Goal: Task Accomplishment & Management: Use online tool/utility

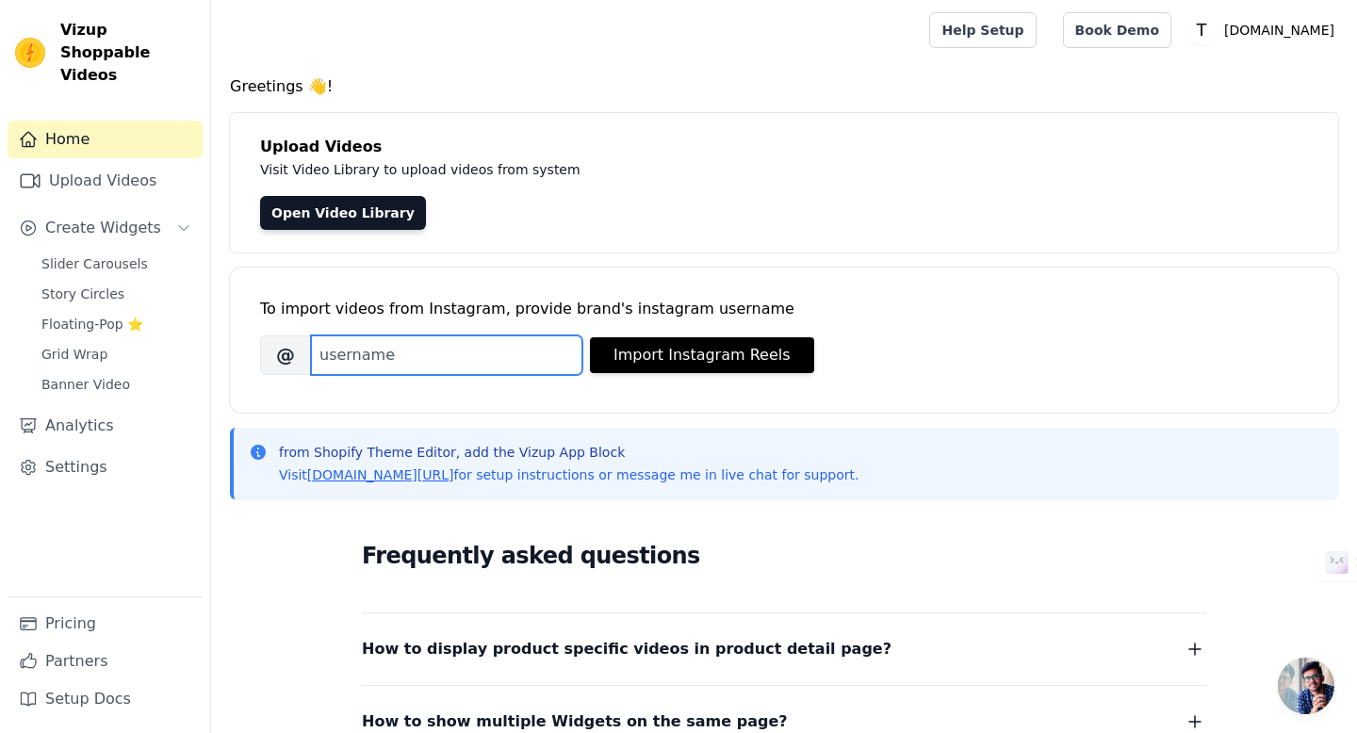
click at [464, 359] on input "Brand's Instagram Username" at bounding box center [446, 356] width 271 height 40
click at [459, 359] on input "Brand's Instagram Username" at bounding box center [446, 356] width 271 height 40
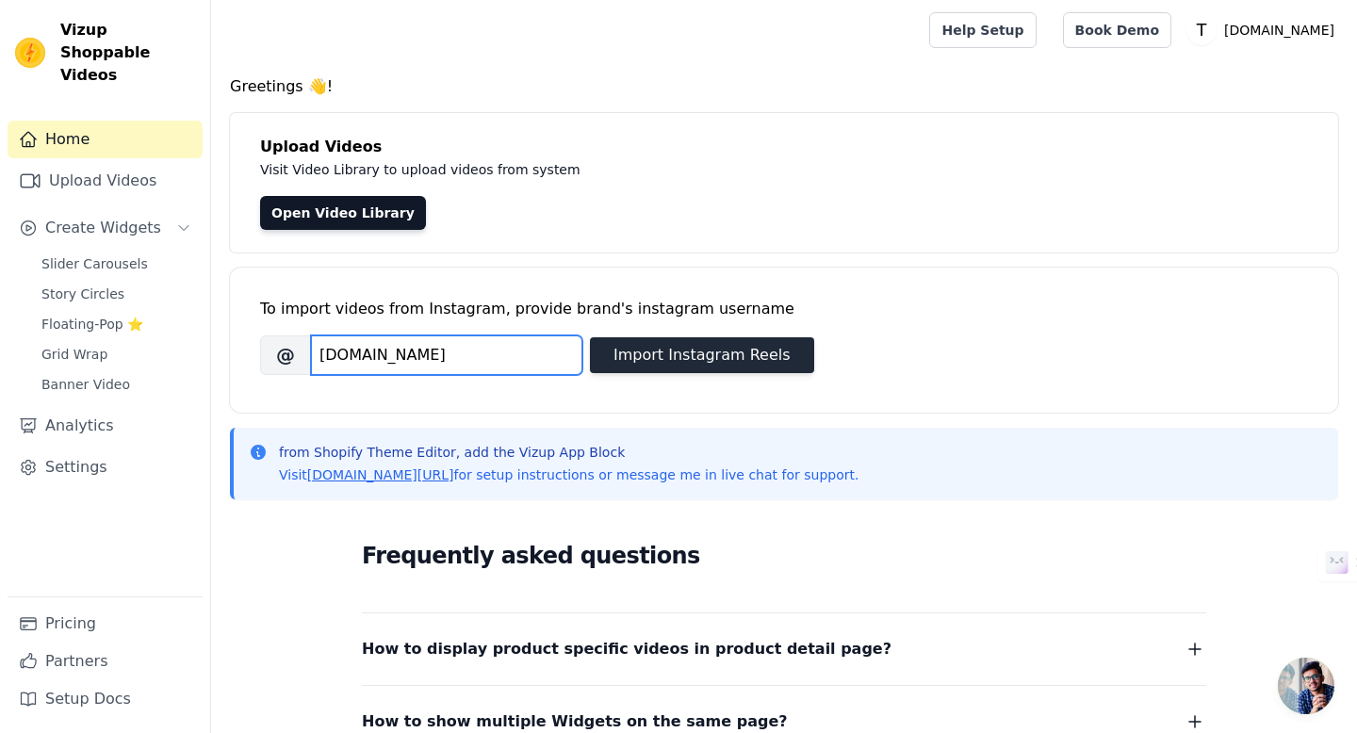
type input "THENORTHSTREET.IN"
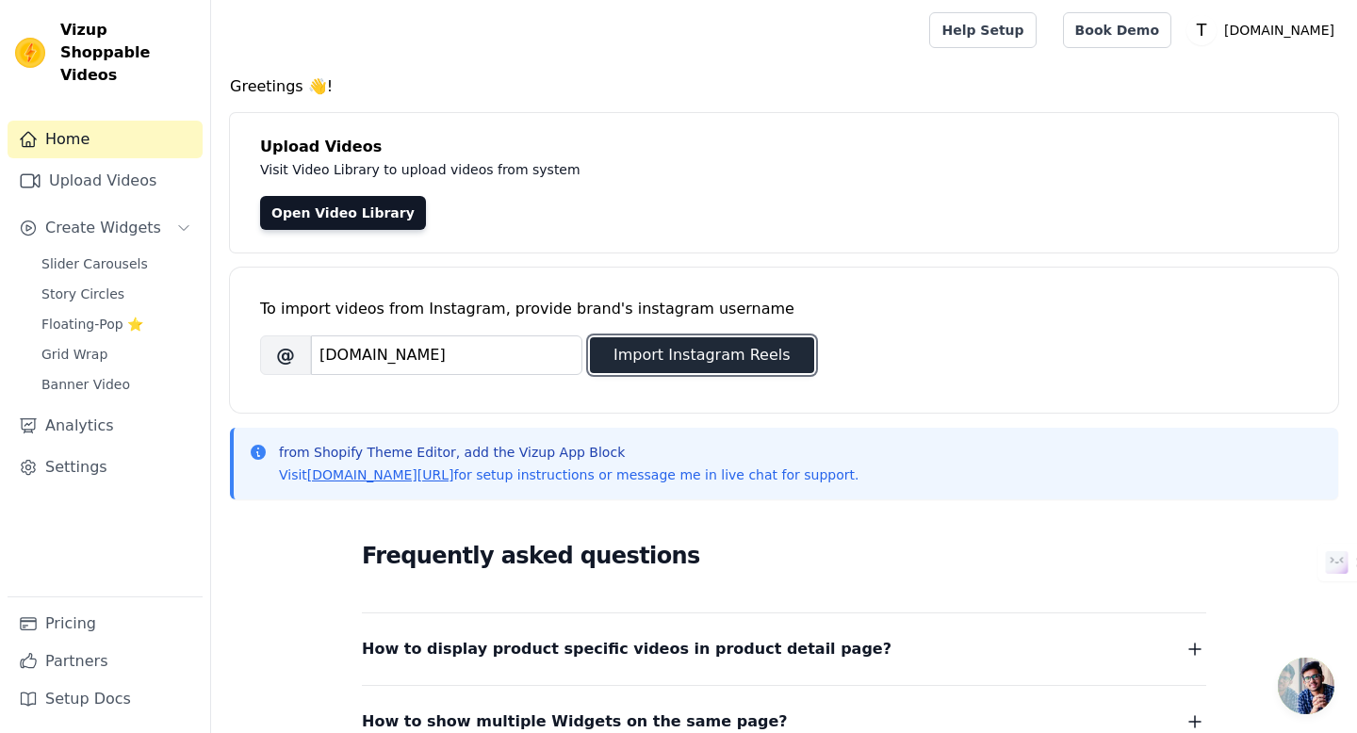
click at [701, 368] on button "Import Instagram Reels" at bounding box center [702, 355] width 224 height 36
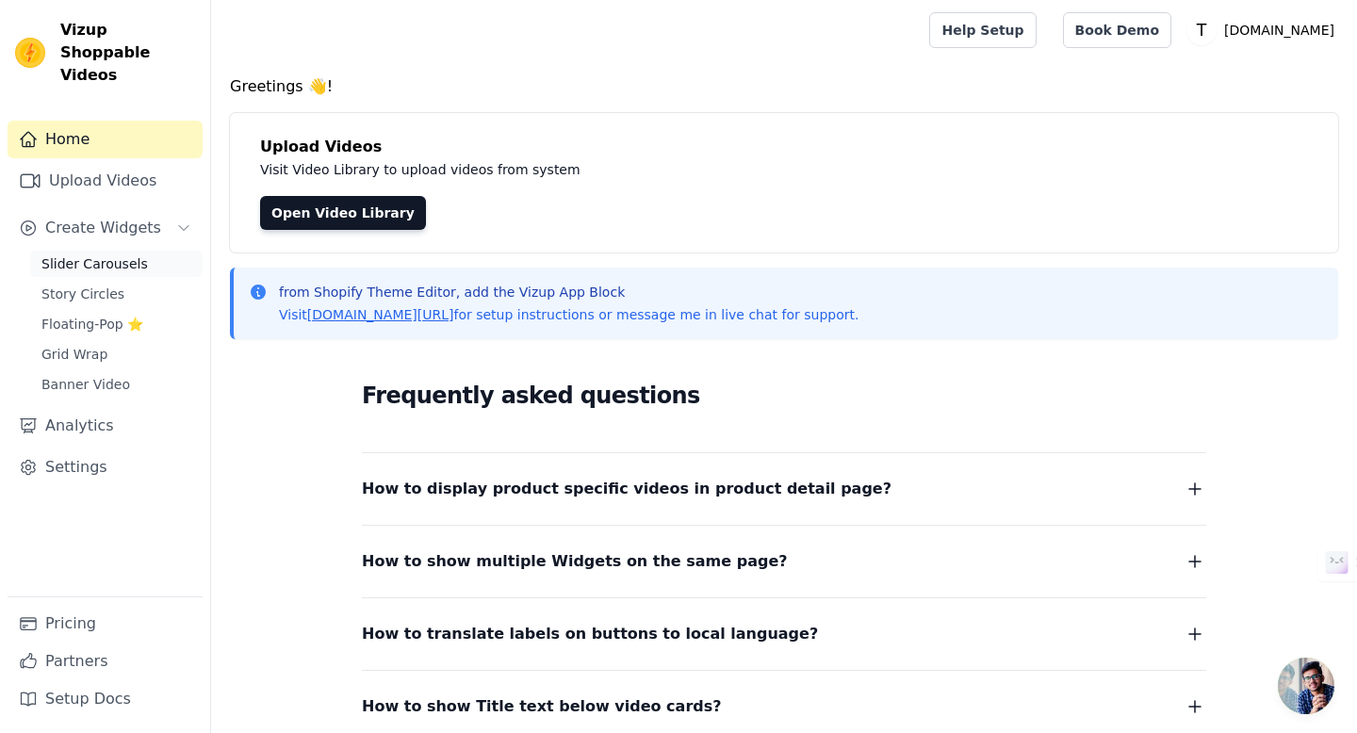
click at [144, 251] on link "Slider Carousels" at bounding box center [116, 264] width 172 height 26
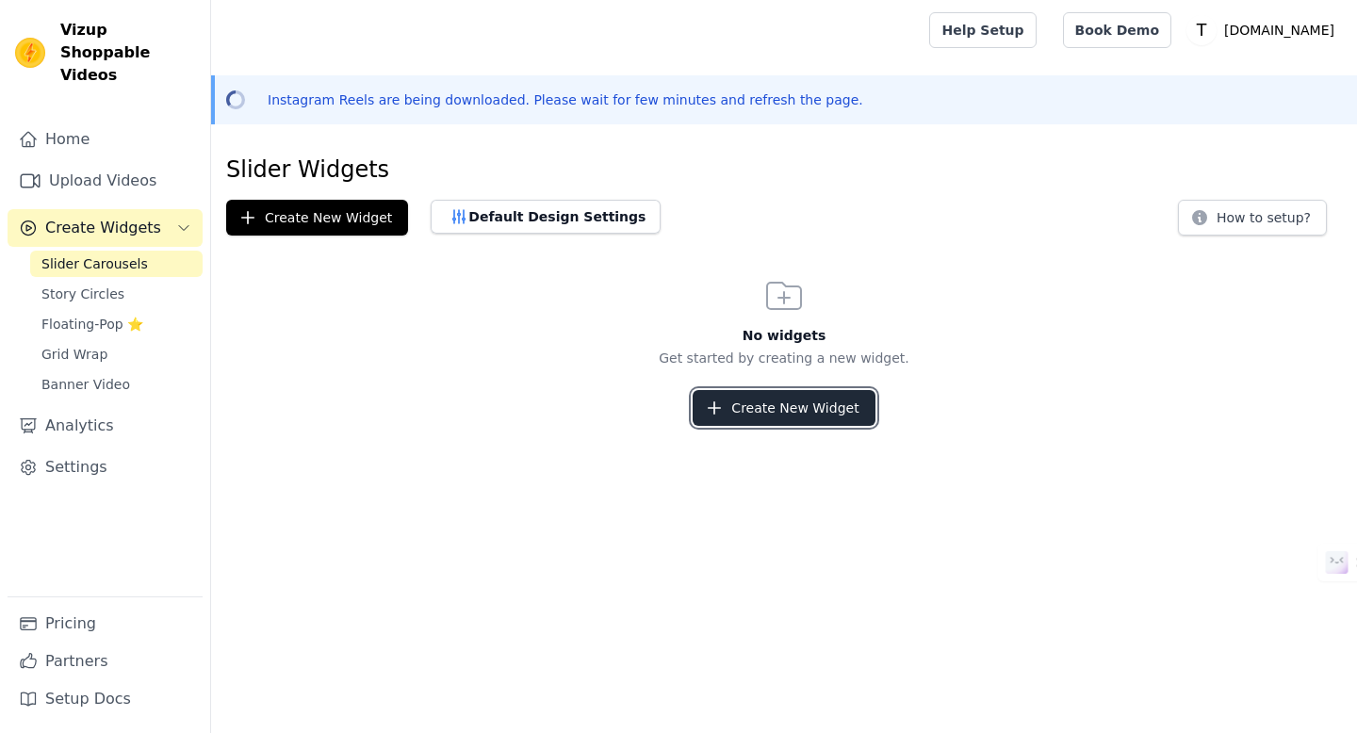
click at [724, 413] on icon "button" at bounding box center [714, 408] width 19 height 19
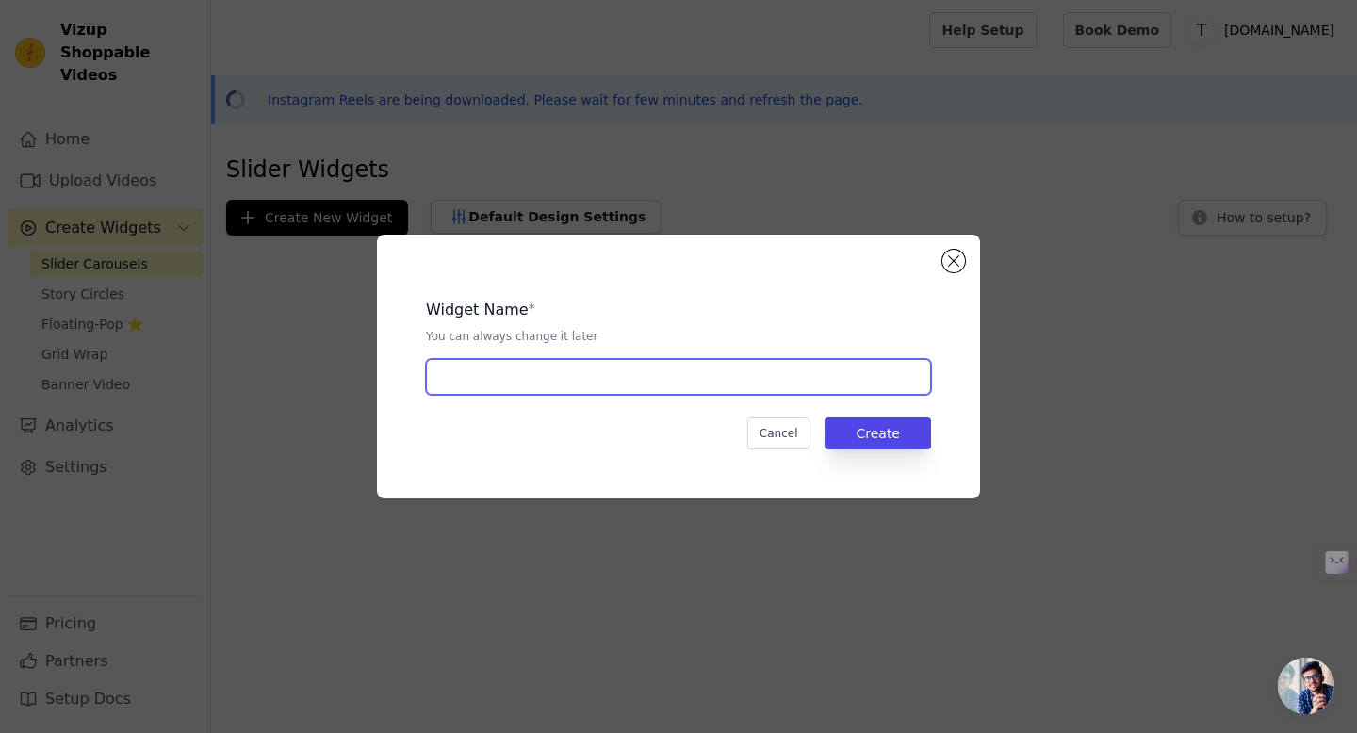
click at [596, 374] on input "text" at bounding box center [678, 377] width 505 height 36
type input "INSTA"
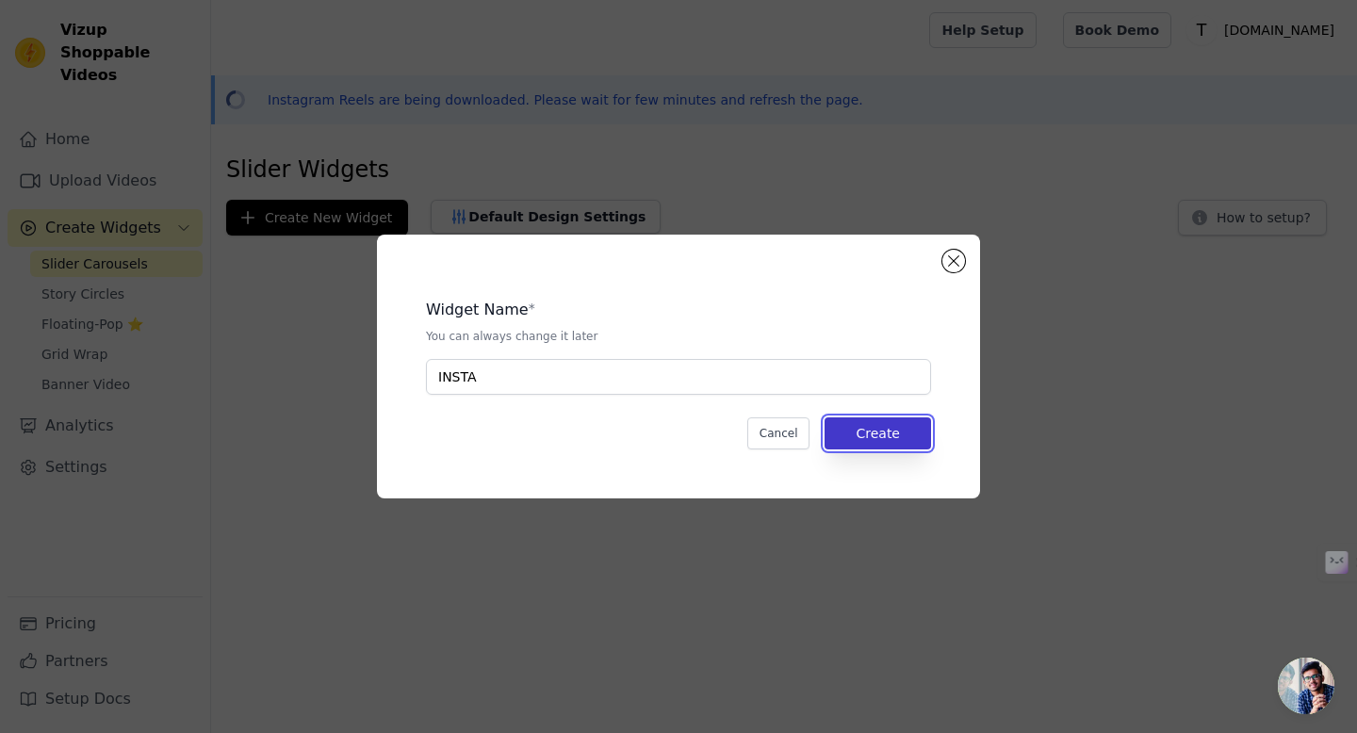
click at [885, 435] on button "Create" at bounding box center [878, 434] width 107 height 32
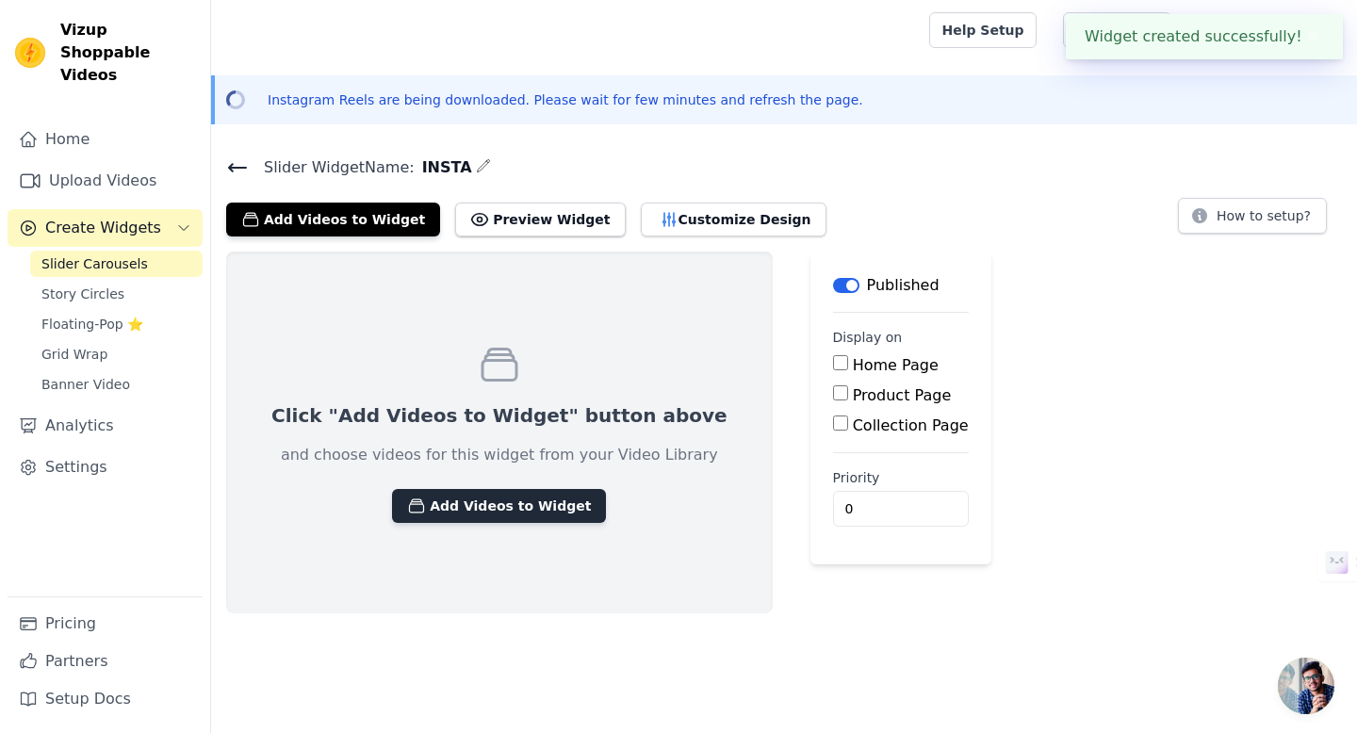
click at [485, 508] on button "Add Videos to Widget" at bounding box center [499, 506] width 214 height 34
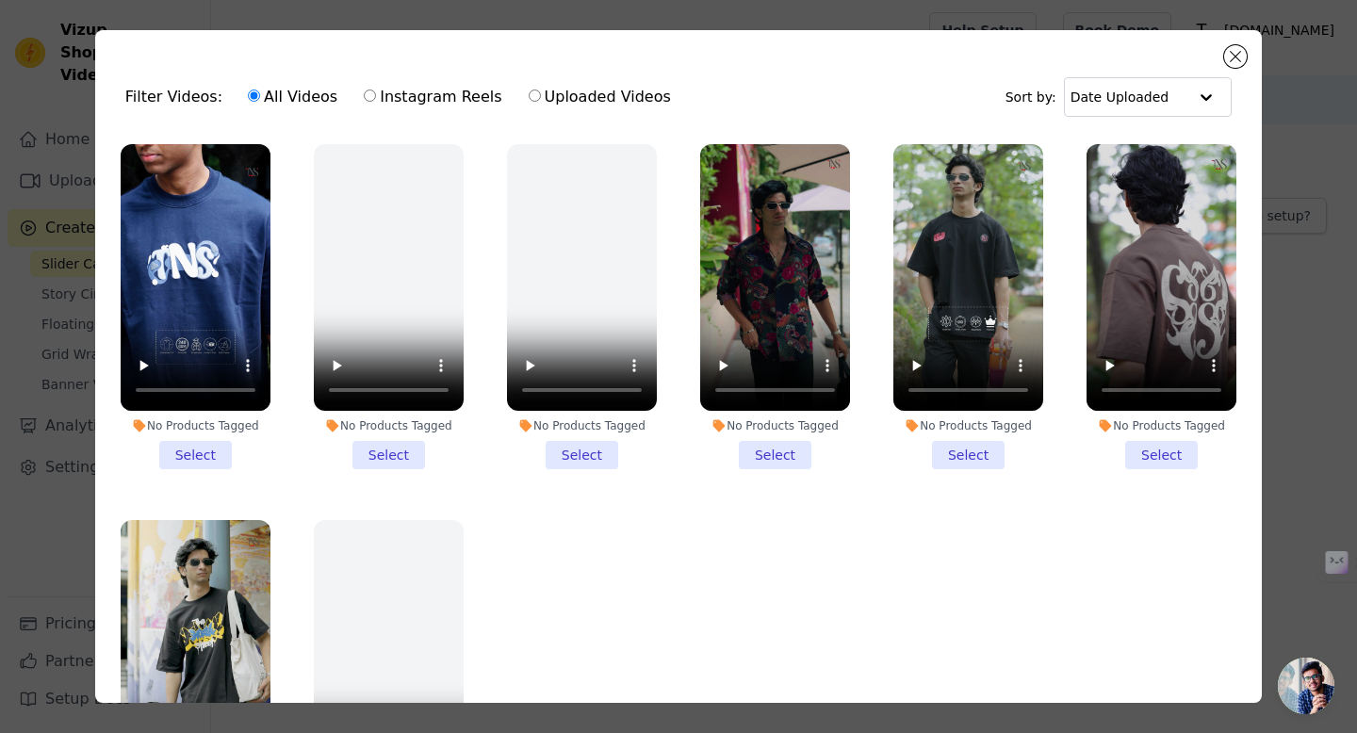
click at [191, 453] on li "No Products Tagged Select" at bounding box center [196, 306] width 150 height 325
click at [0, 0] on input "No Products Tagged Select" at bounding box center [0, 0] width 0 height 0
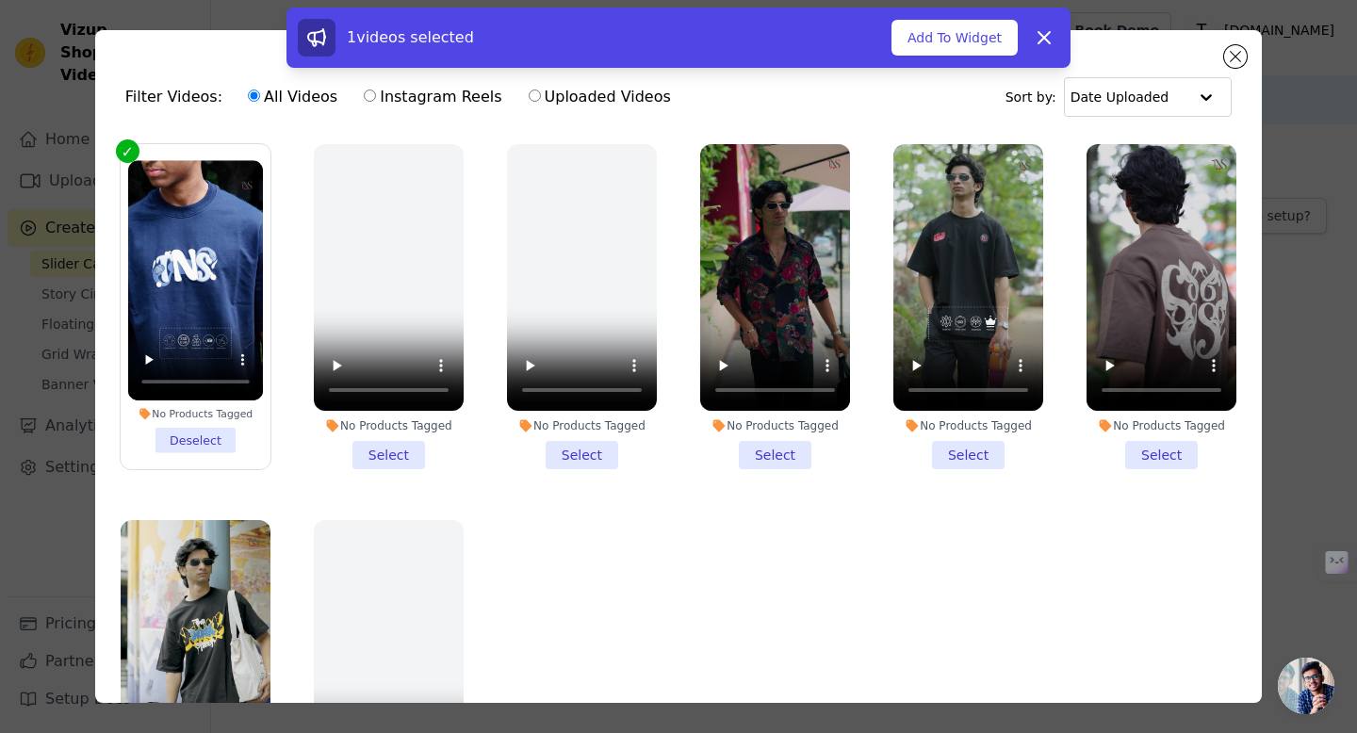
click at [780, 449] on li "No Products Tagged Select" at bounding box center [775, 306] width 150 height 325
click at [0, 0] on input "No Products Tagged Select" at bounding box center [0, 0] width 0 height 0
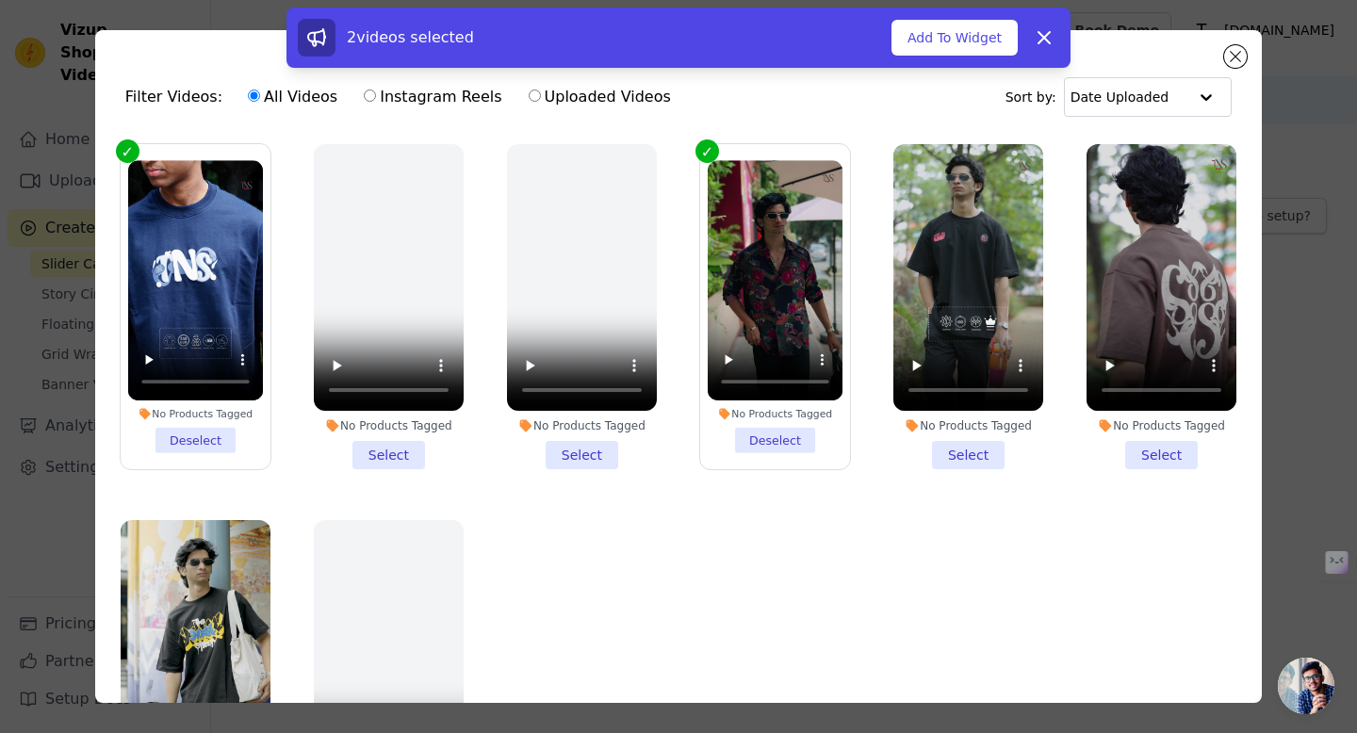
click at [959, 449] on li "No Products Tagged Select" at bounding box center [968, 306] width 150 height 325
click at [0, 0] on input "No Products Tagged Select" at bounding box center [0, 0] width 0 height 0
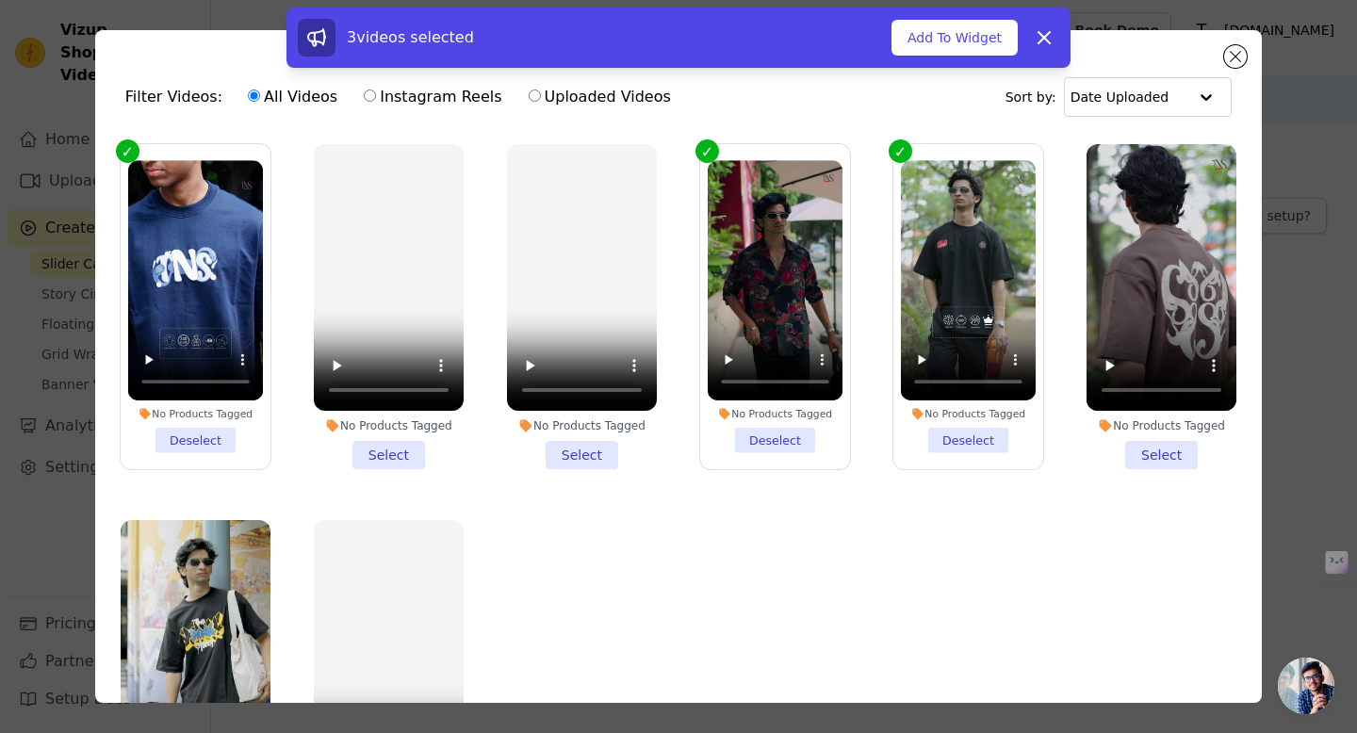
click at [1162, 448] on li "No Products Tagged Select" at bounding box center [1162, 306] width 150 height 325
click at [0, 0] on input "No Products Tagged Select" at bounding box center [0, 0] width 0 height 0
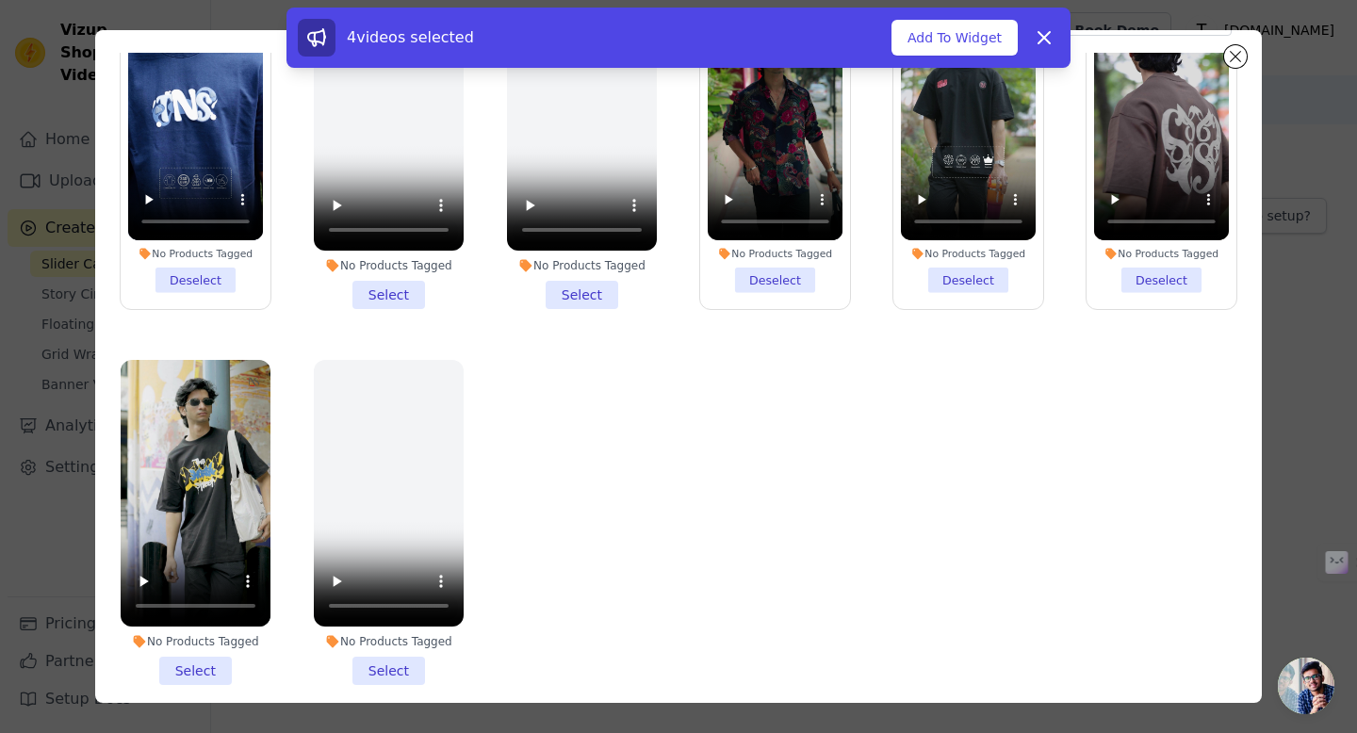
scroll to position [119, 0]
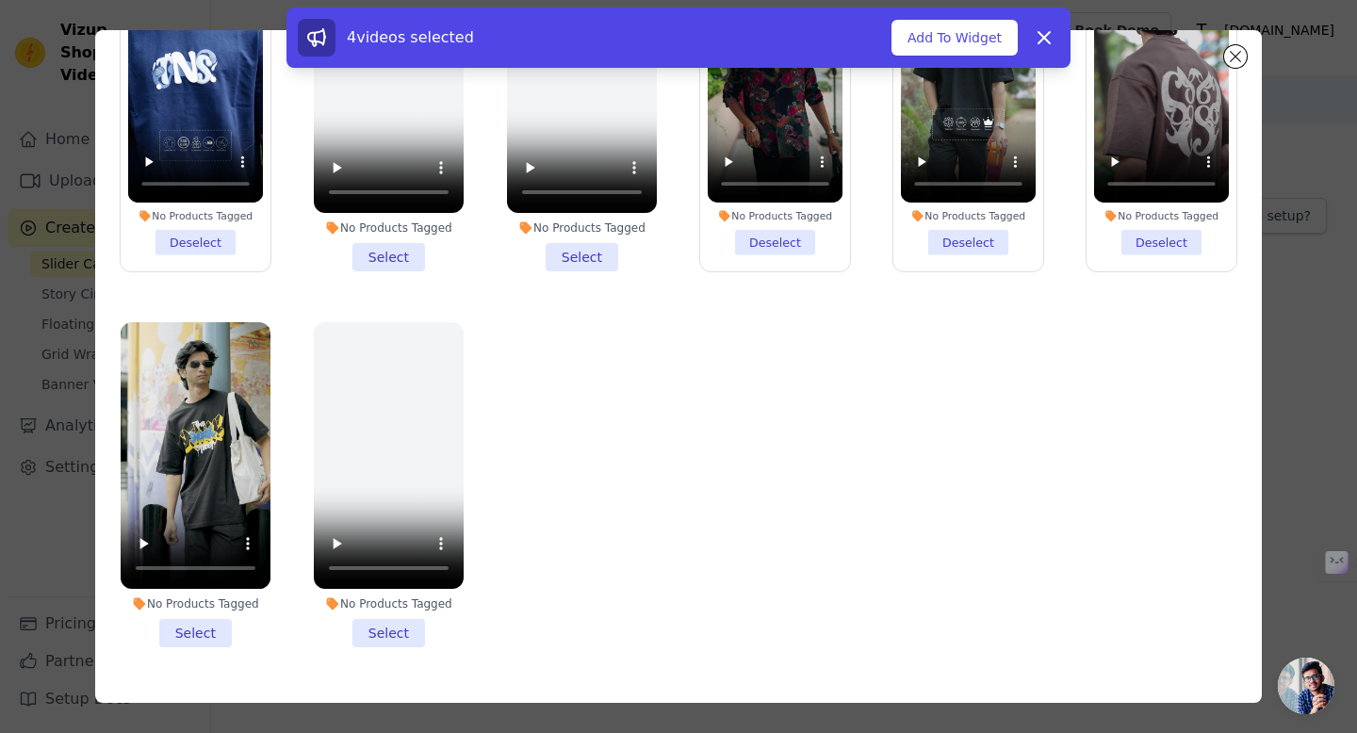
click at [201, 627] on li "No Products Tagged Select" at bounding box center [196, 484] width 150 height 325
click at [0, 0] on input "No Products Tagged Select" at bounding box center [0, 0] width 0 height 0
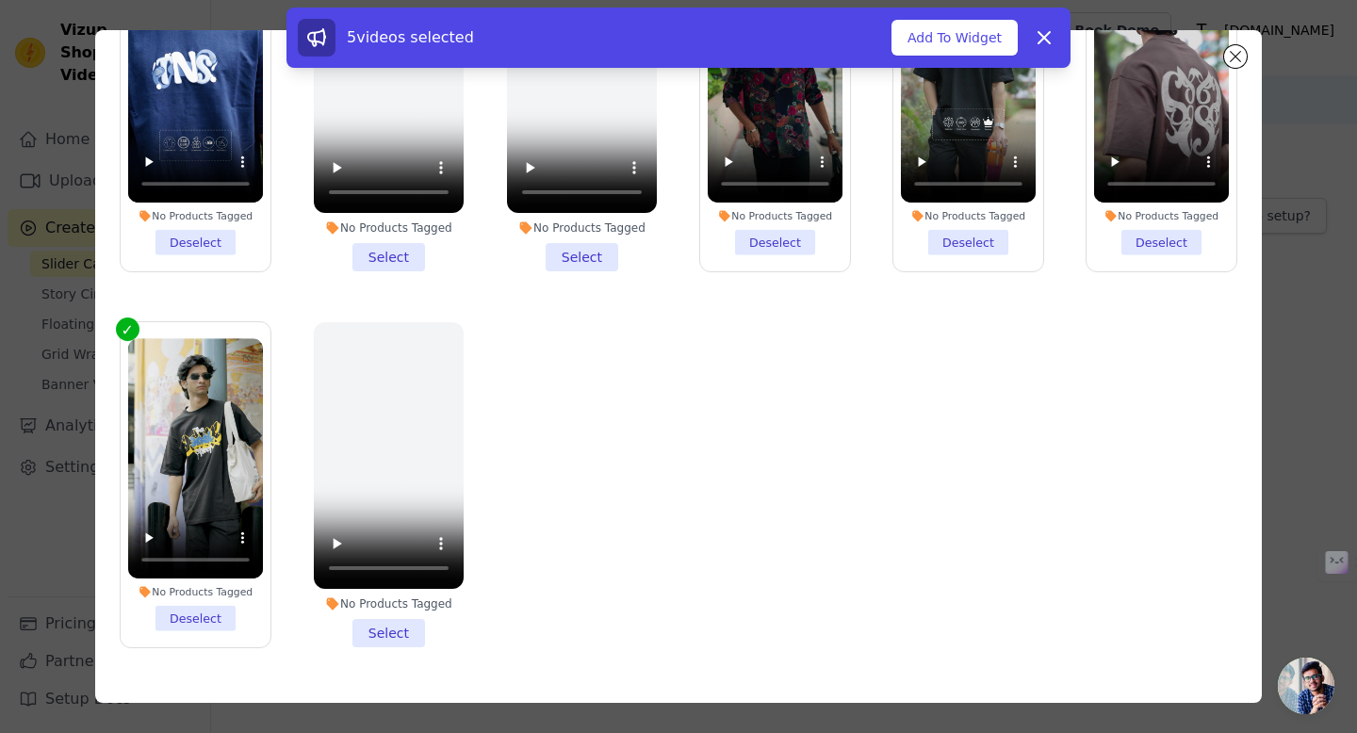
scroll to position [0, 0]
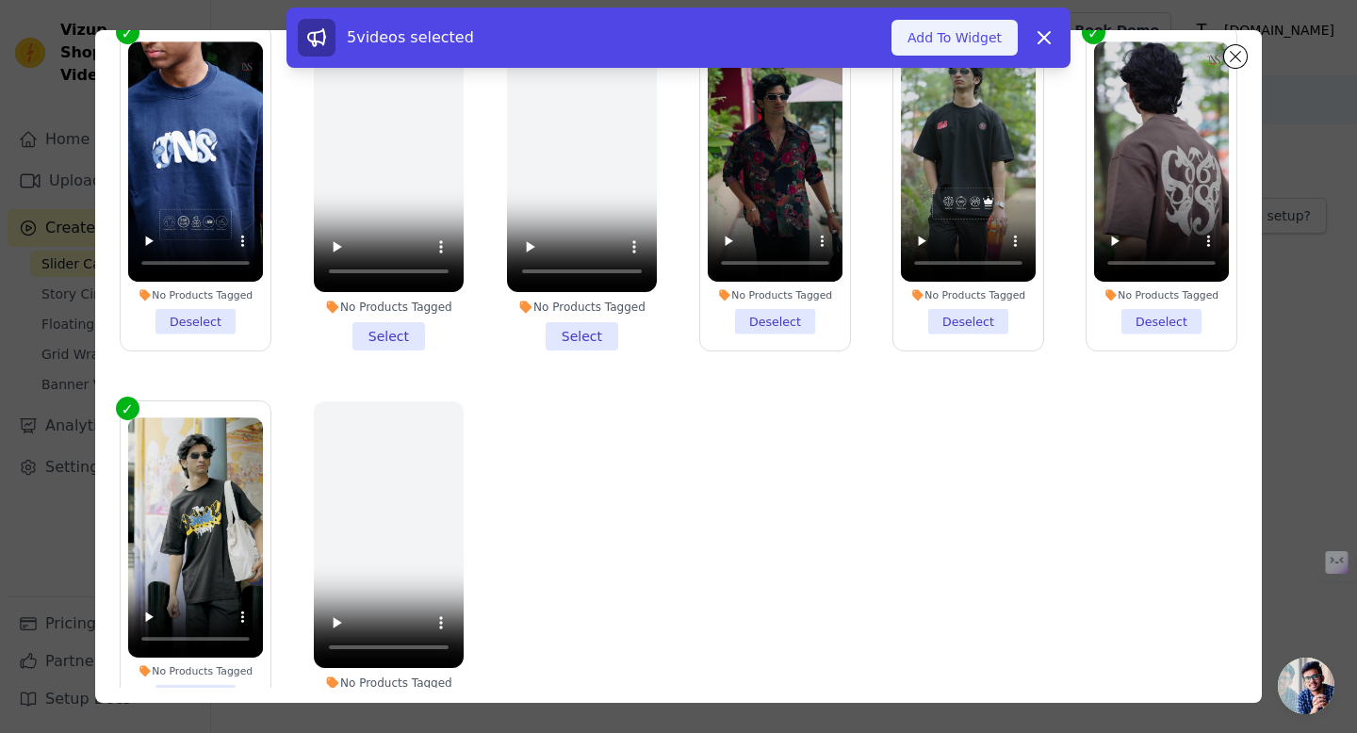
click at [982, 45] on button "Add To Widget" at bounding box center [955, 38] width 126 height 36
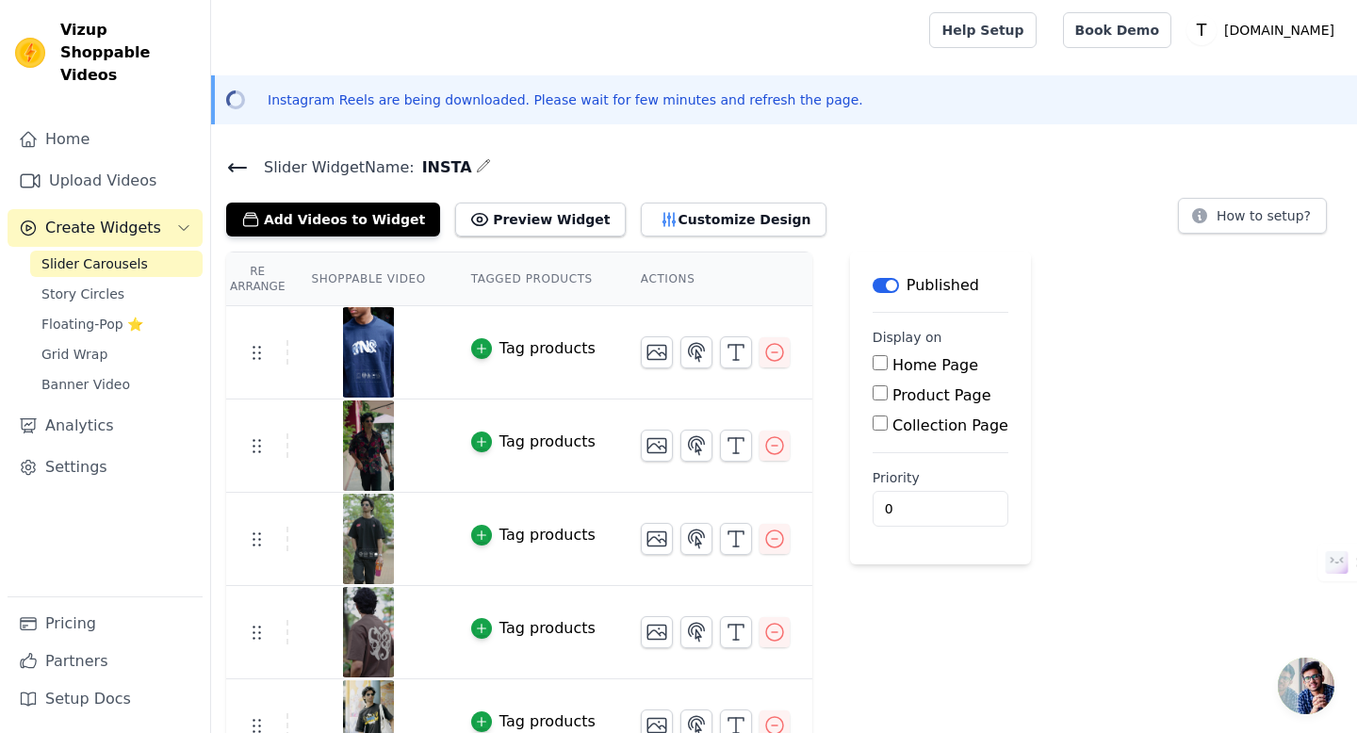
click at [226, 165] on icon at bounding box center [237, 167] width 23 height 23
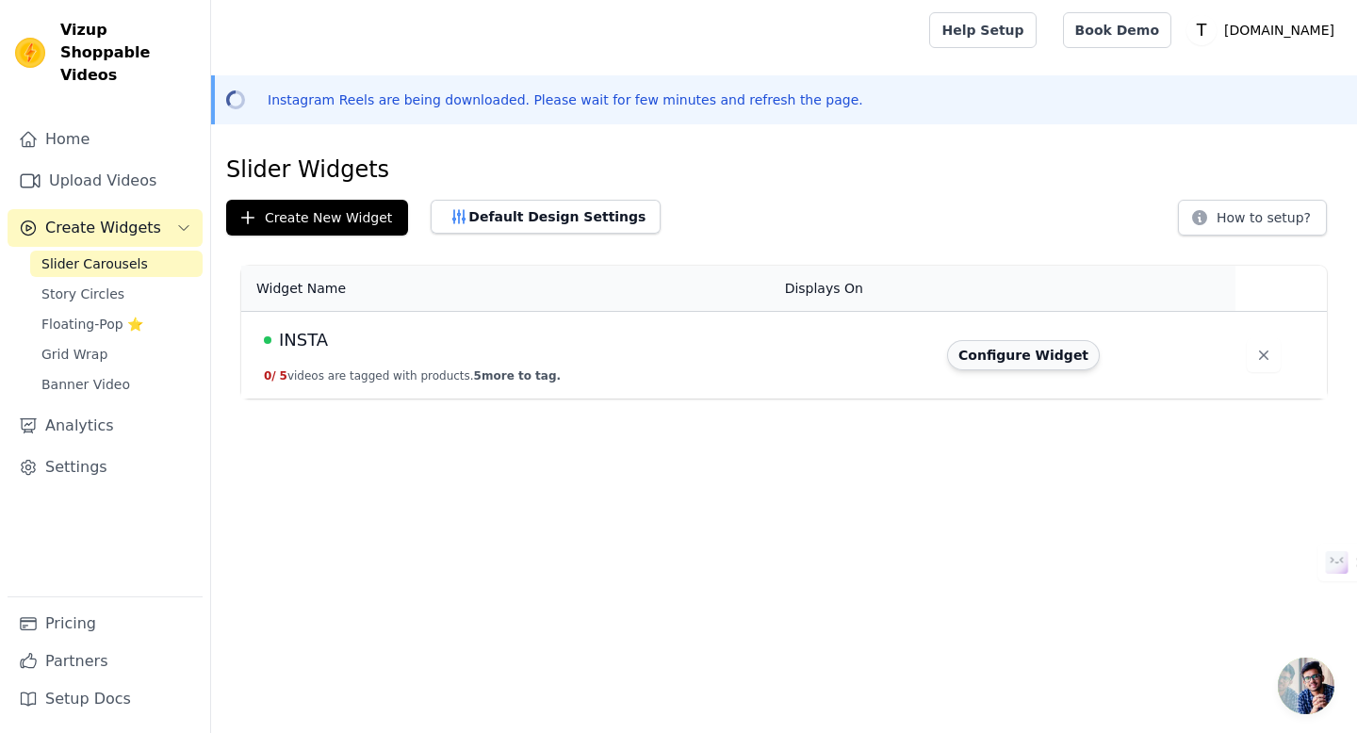
click at [990, 365] on button "Configure Widget" at bounding box center [1023, 355] width 153 height 30
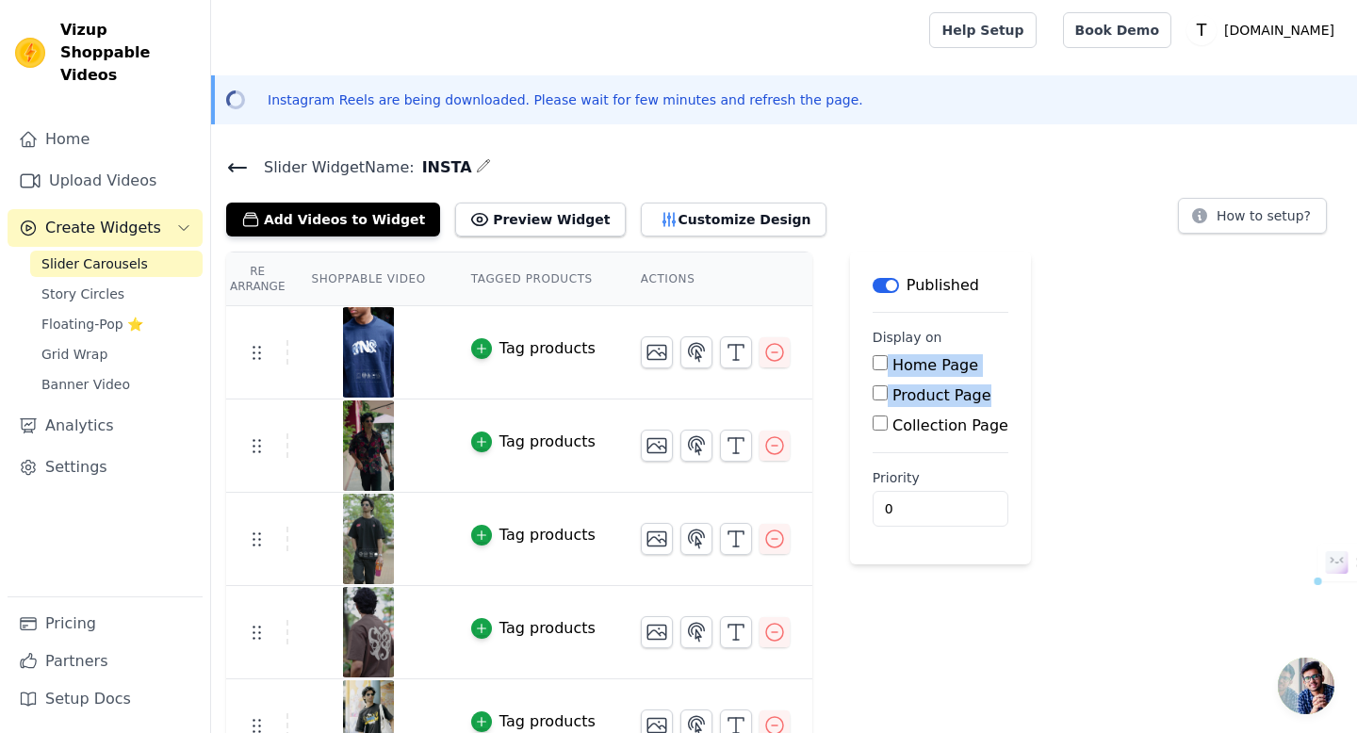
drag, startPoint x: 879, startPoint y: 370, endPoint x: 1104, endPoint y: 402, distance: 226.5
click at [1104, 402] on div "Re Arrange Shoppable Video Tagged Products Actions Tag products Tag products Ta…" at bounding box center [784, 512] width 1146 height 521
click at [516, 221] on button "Preview Widget" at bounding box center [540, 220] width 170 height 34
click at [87, 123] on link "Home" at bounding box center [105, 140] width 195 height 38
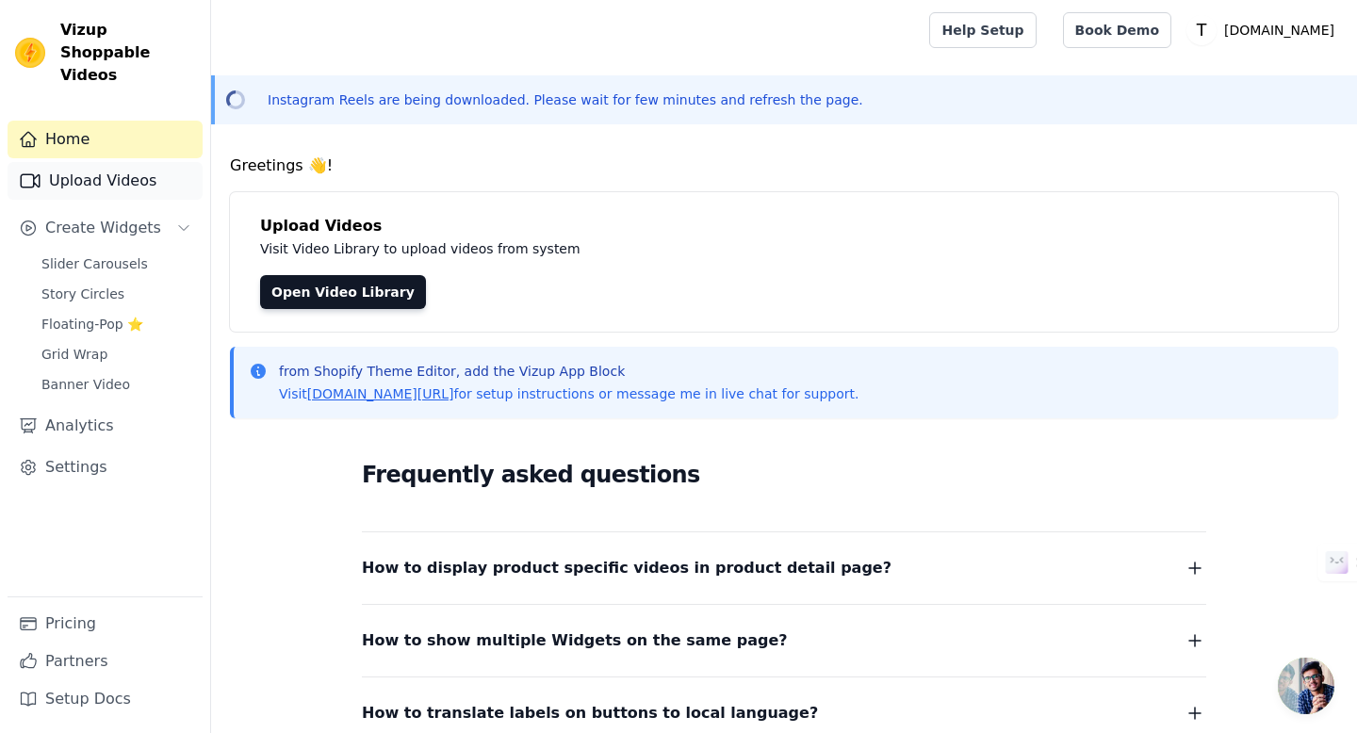
click at [107, 168] on link "Upload Videos" at bounding box center [105, 181] width 195 height 38
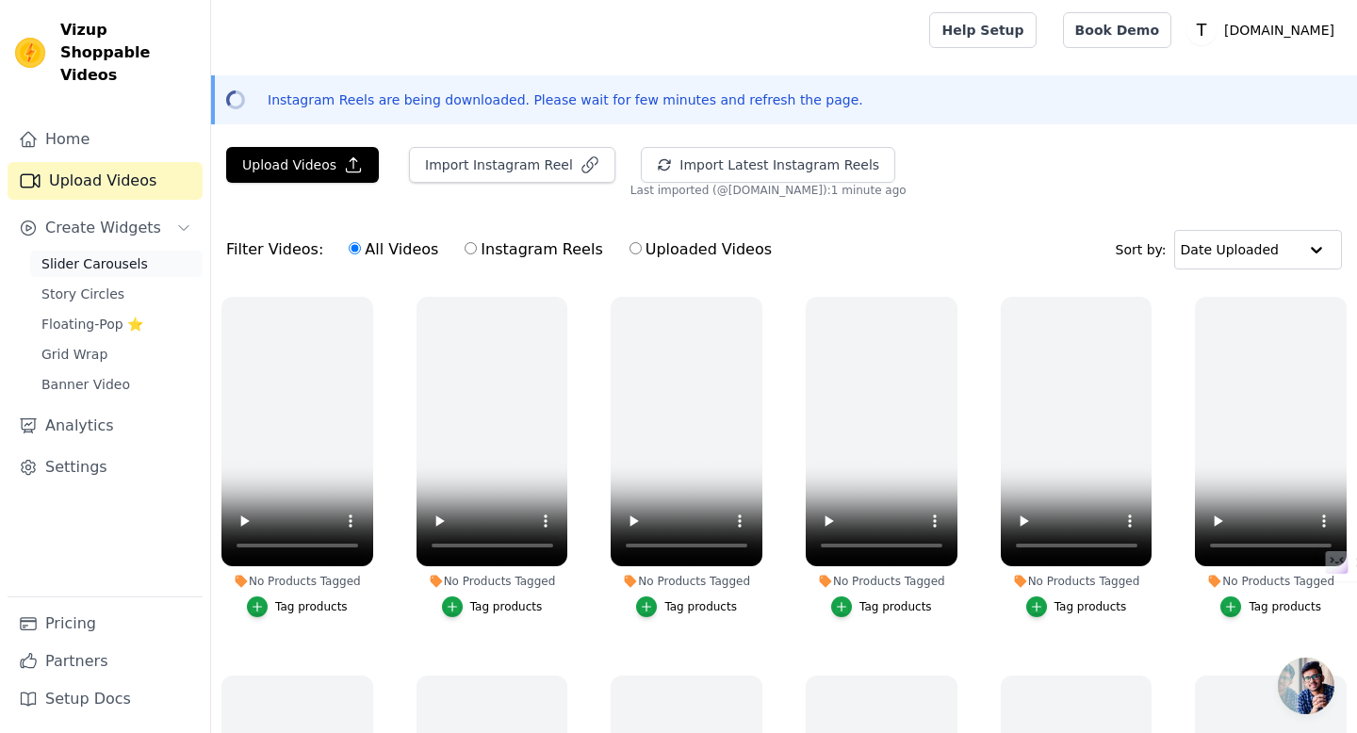
click at [106, 254] on span "Slider Carousels" at bounding box center [94, 263] width 107 height 19
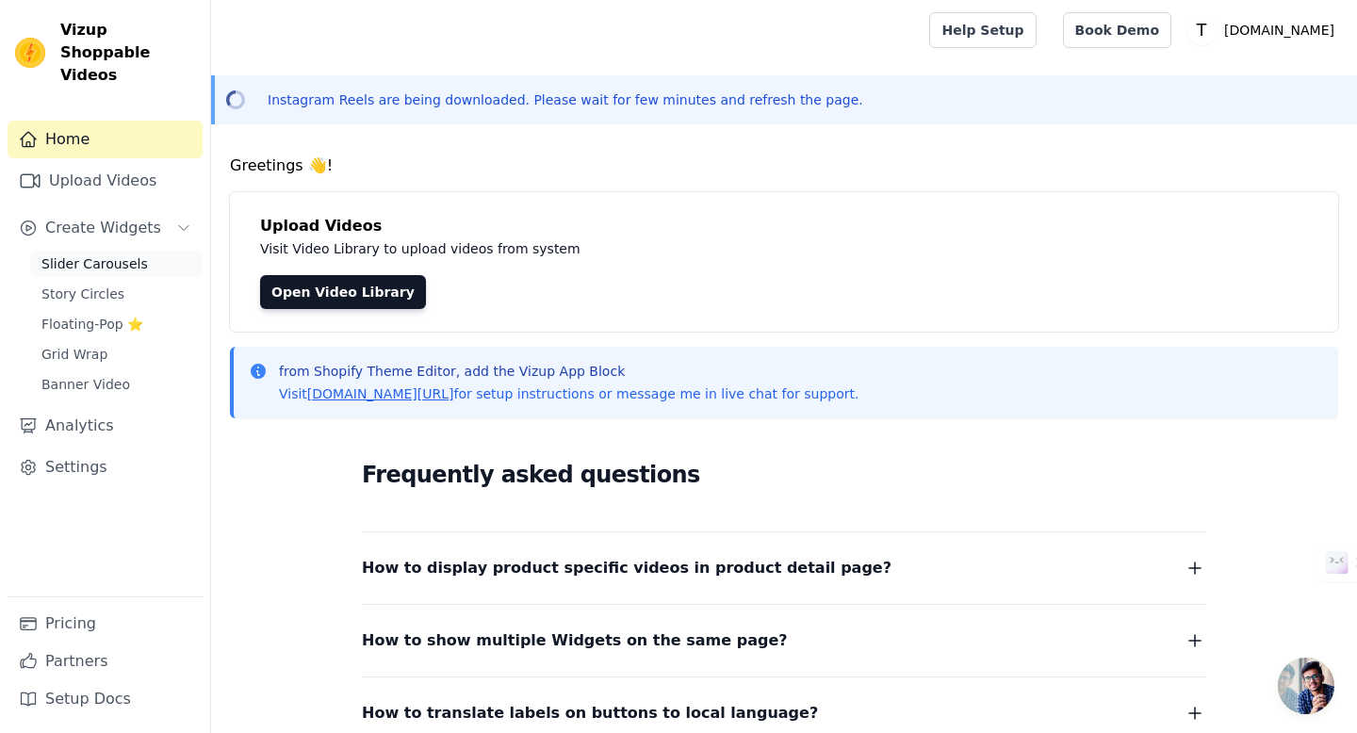
click at [125, 254] on span "Slider Carousels" at bounding box center [94, 263] width 107 height 19
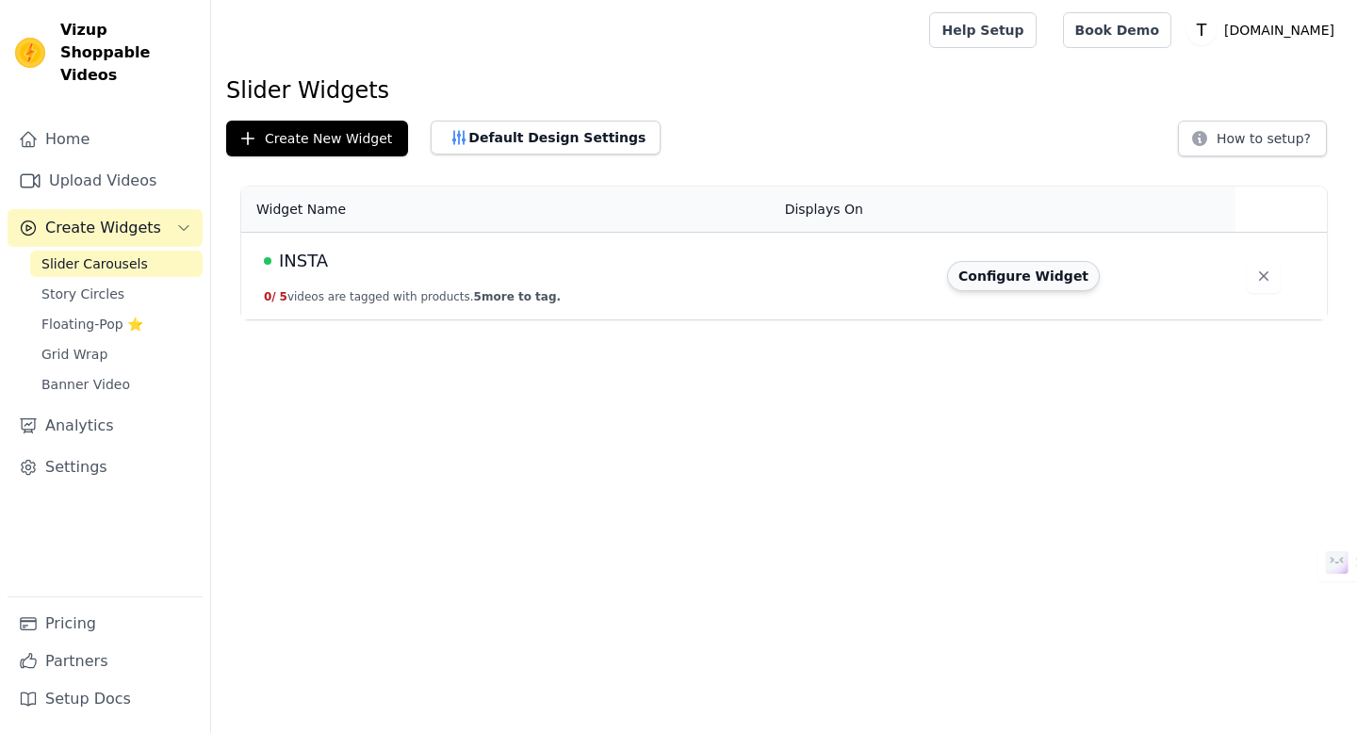
click at [1011, 275] on button "Configure Widget" at bounding box center [1023, 276] width 153 height 30
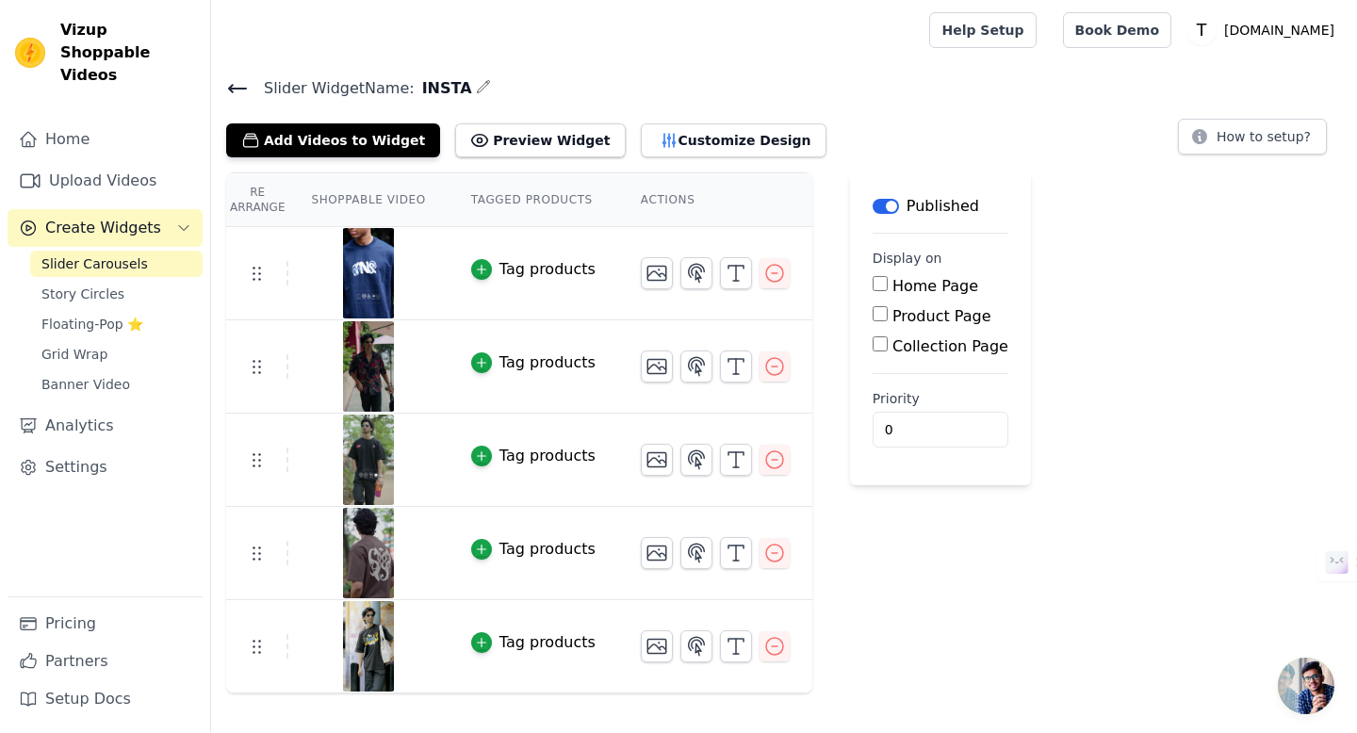
click at [879, 288] on input "Home Page" at bounding box center [880, 283] width 15 height 15
checkbox input "true"
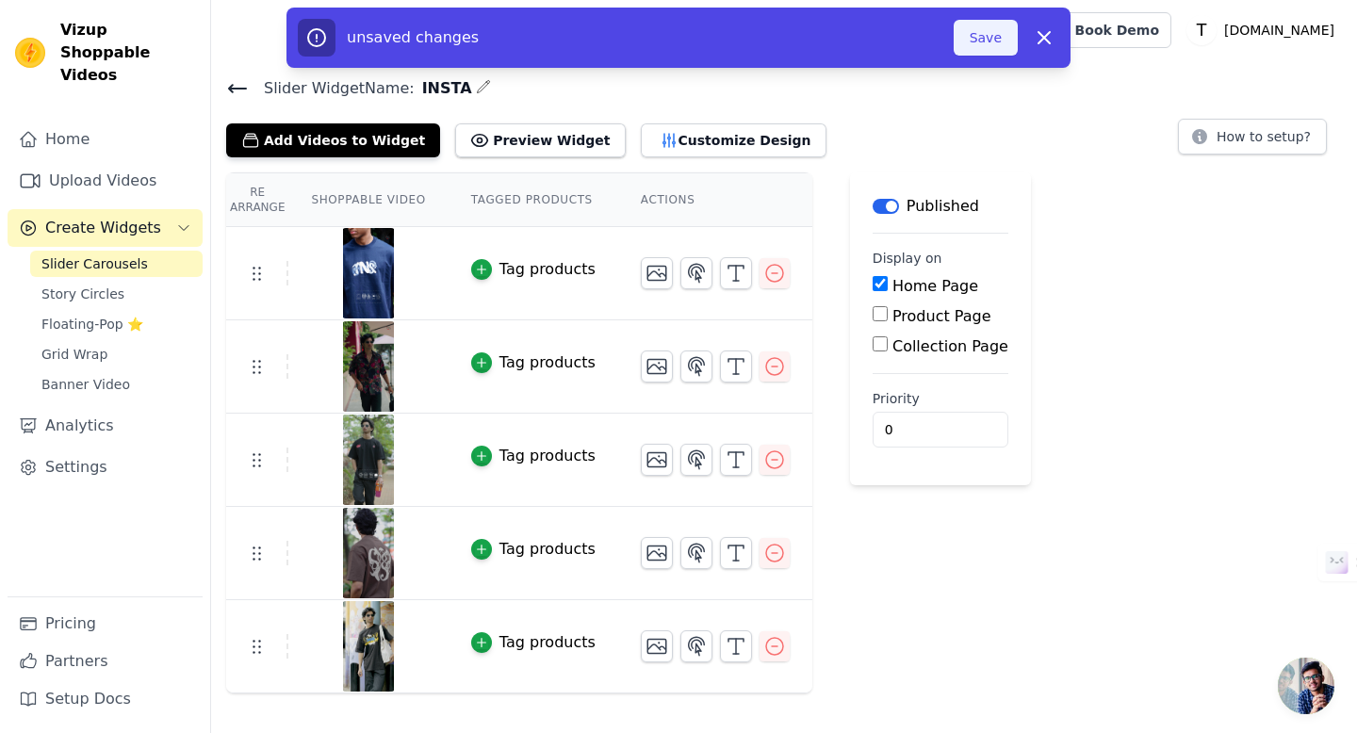
click at [989, 40] on button "Save" at bounding box center [986, 38] width 64 height 36
